Goal: Information Seeking & Learning: Check status

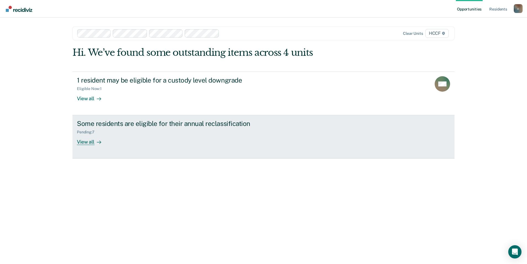
click at [87, 144] on div "View all" at bounding box center [92, 139] width 31 height 11
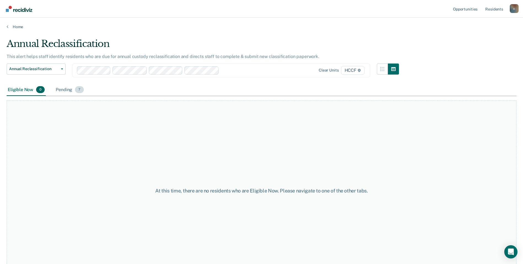
click at [73, 92] on div "Pending 7" at bounding box center [70, 90] width 30 height 12
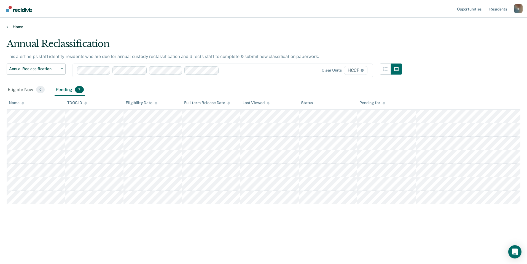
click at [19, 26] on link "Home" at bounding box center [264, 26] width 514 height 5
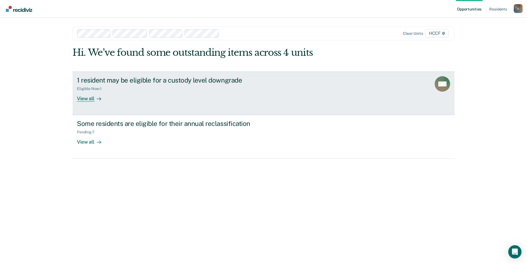
click at [90, 100] on div "View all" at bounding box center [92, 96] width 31 height 11
click at [92, 98] on div "View all" at bounding box center [92, 96] width 31 height 11
